Goal: Entertainment & Leisure: Consume media (video, audio)

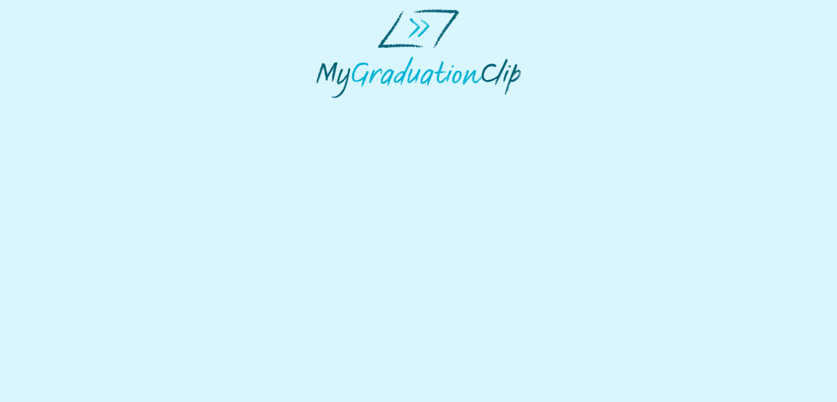
select select "**********"
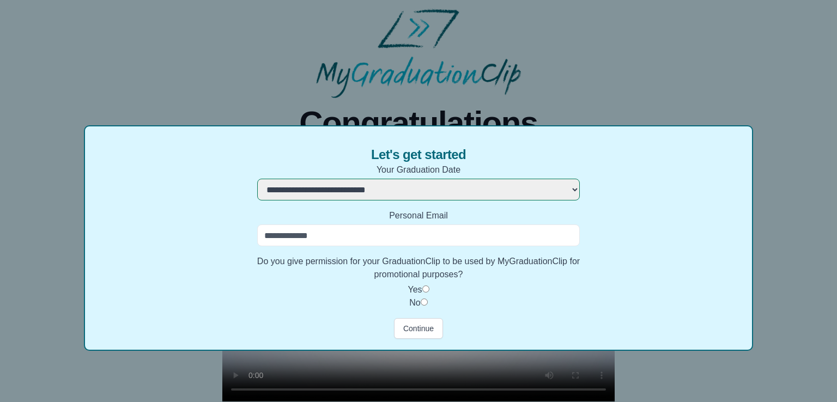
click at [347, 239] on input "Personal Email" at bounding box center [418, 236] width 323 height 22
type input "**********"
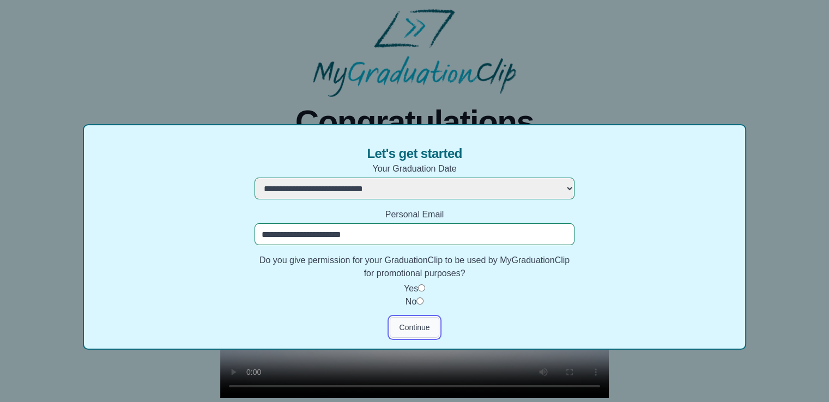
click at [415, 323] on button "Continue" at bounding box center [414, 327] width 49 height 21
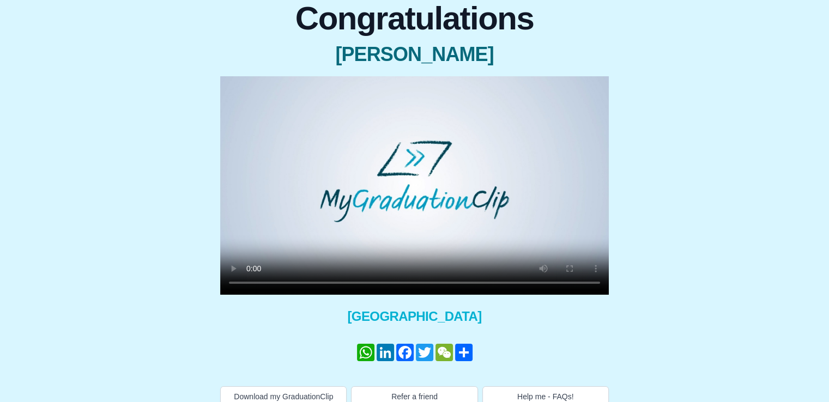
scroll to position [109, 0]
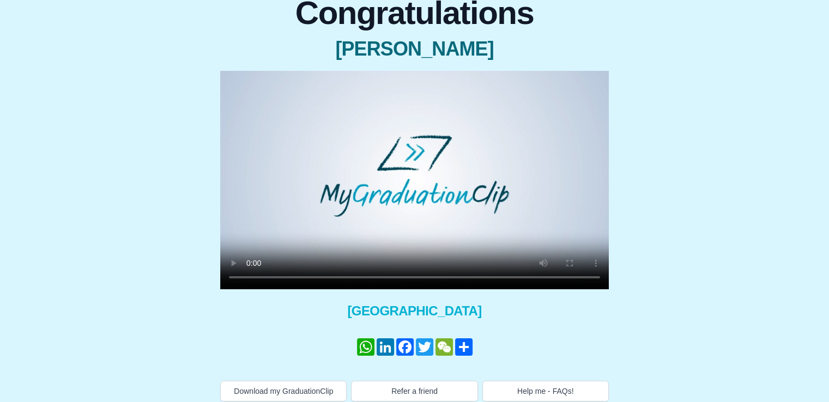
click at [364, 215] on video at bounding box center [414, 180] width 389 height 219
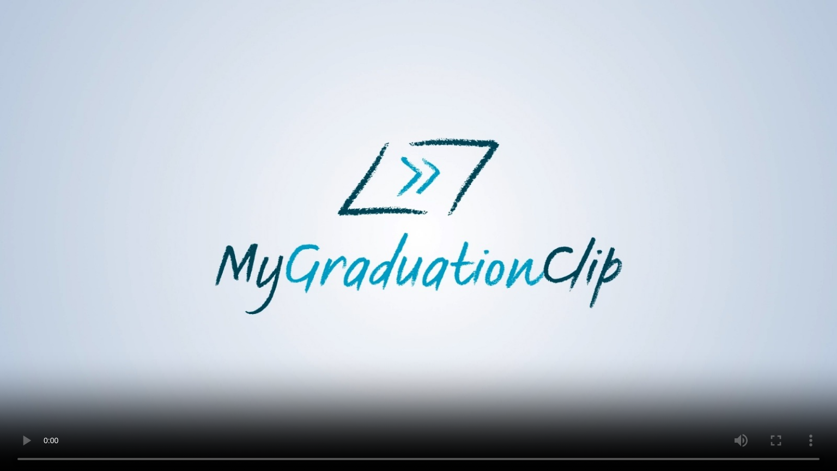
click at [582, 307] on video at bounding box center [418, 235] width 837 height 471
click at [317, 280] on video at bounding box center [418, 235] width 837 height 471
click at [316, 281] on video at bounding box center [418, 235] width 837 height 471
click at [315, 281] on video at bounding box center [418, 235] width 837 height 471
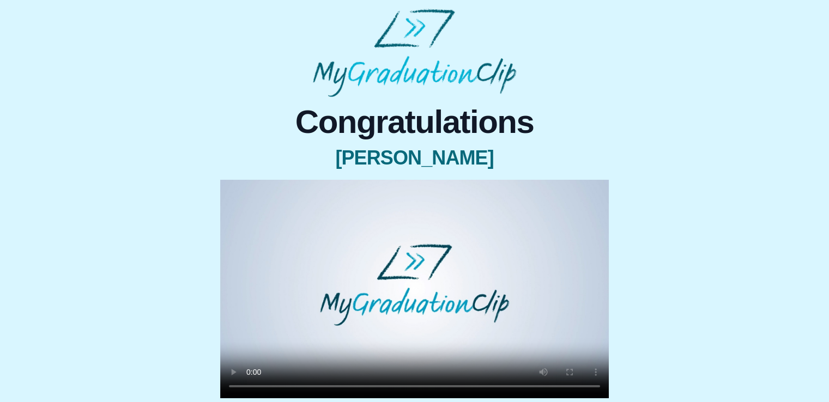
click at [436, 276] on video at bounding box center [414, 289] width 389 height 219
click at [369, 333] on video at bounding box center [414, 289] width 389 height 219
click at [366, 335] on video at bounding box center [414, 289] width 389 height 219
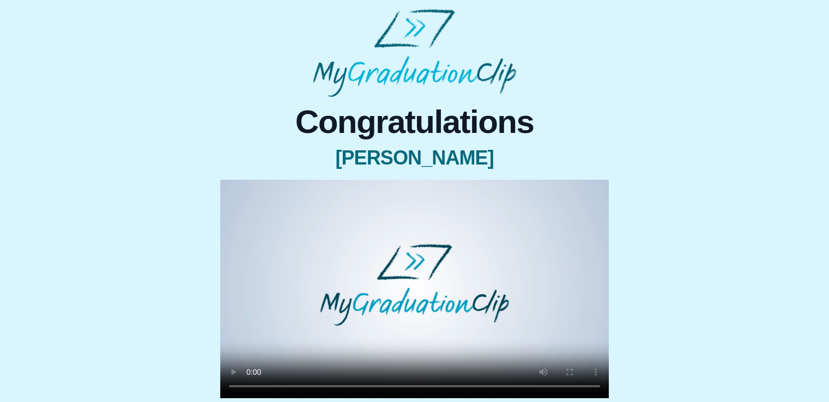
click at [366, 335] on video at bounding box center [414, 289] width 389 height 219
